Goal: Information Seeking & Learning: Understand process/instructions

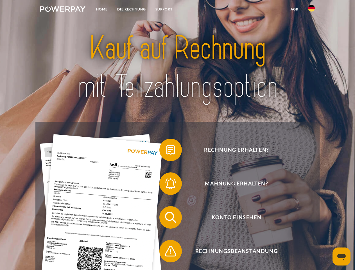
click at [63, 10] on img at bounding box center [62, 9] width 45 height 6
click at [311, 10] on img at bounding box center [311, 8] width 7 height 7
click at [294, 9] on link "agb" at bounding box center [294, 9] width 17 height 10
click at [166, 151] on span at bounding box center [162, 150] width 28 height 28
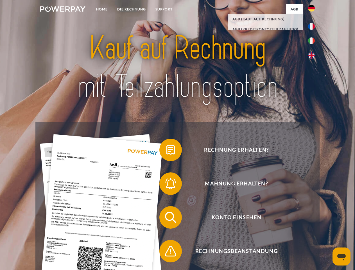
click at [166, 185] on span at bounding box center [162, 183] width 28 height 28
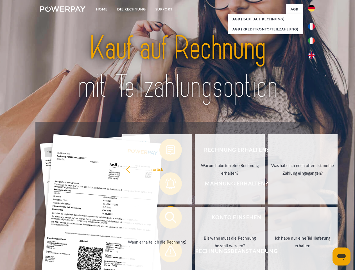
click at [195, 218] on link "Bis wann muss die Rechnung bezahlt werden?" at bounding box center [230, 241] width 70 height 70
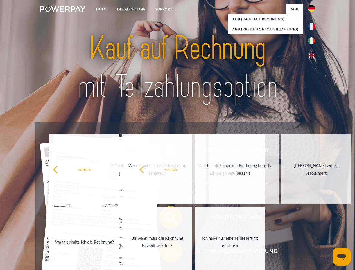
click at [166, 252] on span at bounding box center [162, 251] width 28 height 28
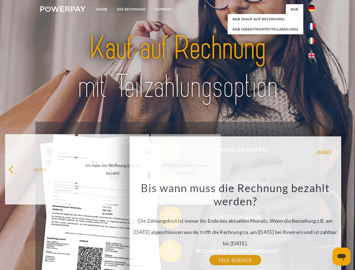
click at [341, 256] on icon "Messaging-Fenster öffnen" at bounding box center [341, 257] width 8 height 7
